Goal: Task Accomplishment & Management: Use online tool/utility

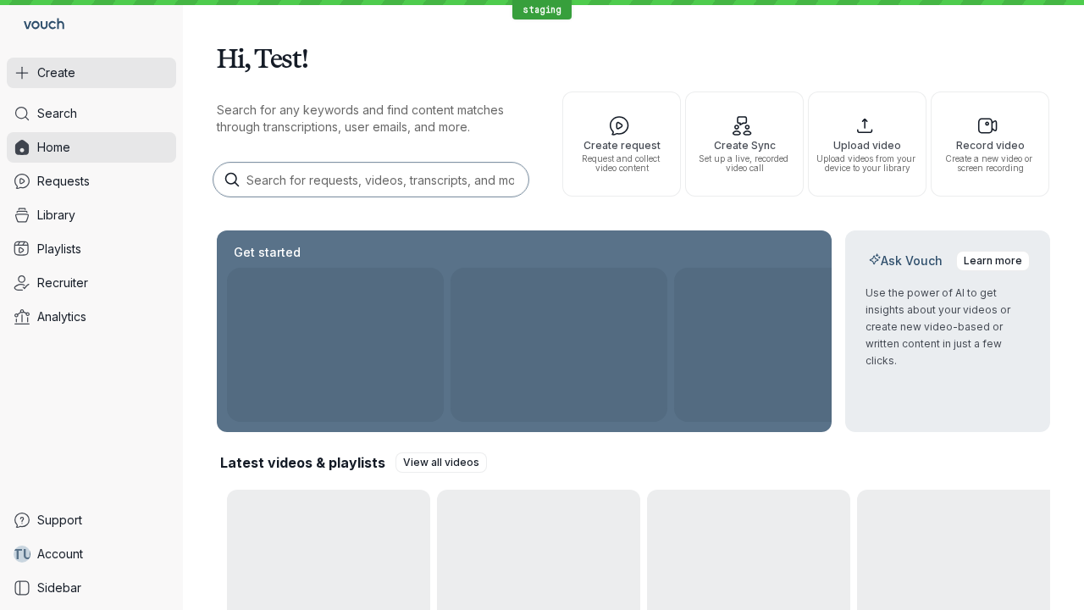
click at [91, 73] on button "Create" at bounding box center [91, 73] width 169 height 30
